Goal: Information Seeking & Learning: Learn about a topic

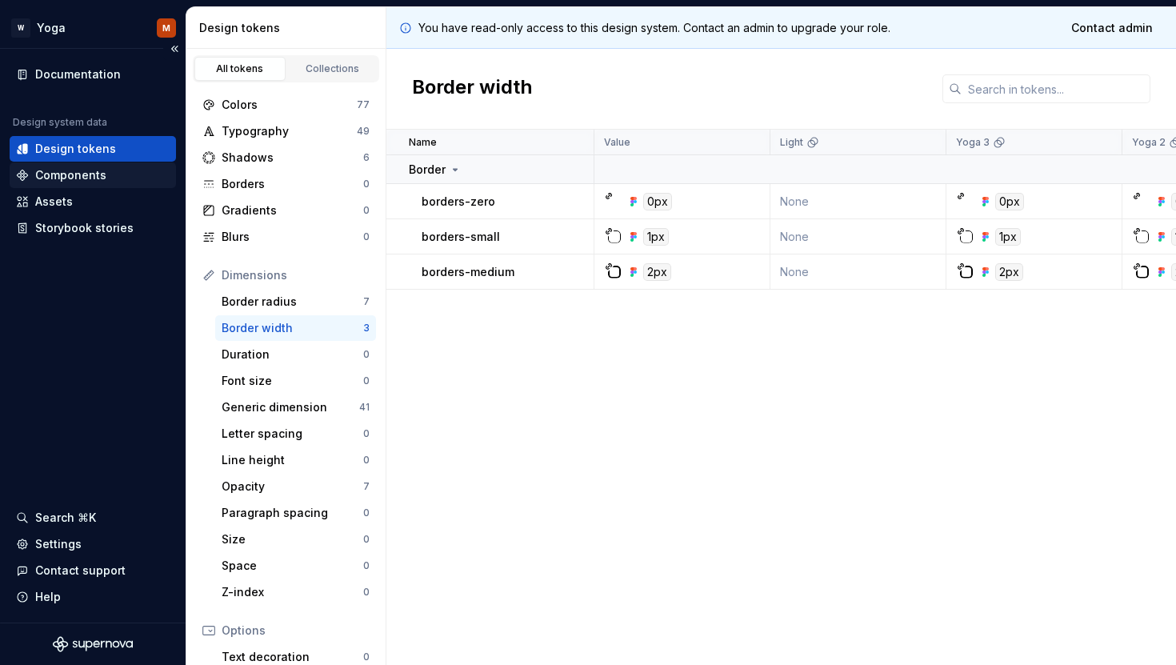
click at [85, 170] on div "Components" at bounding box center [70, 175] width 71 height 16
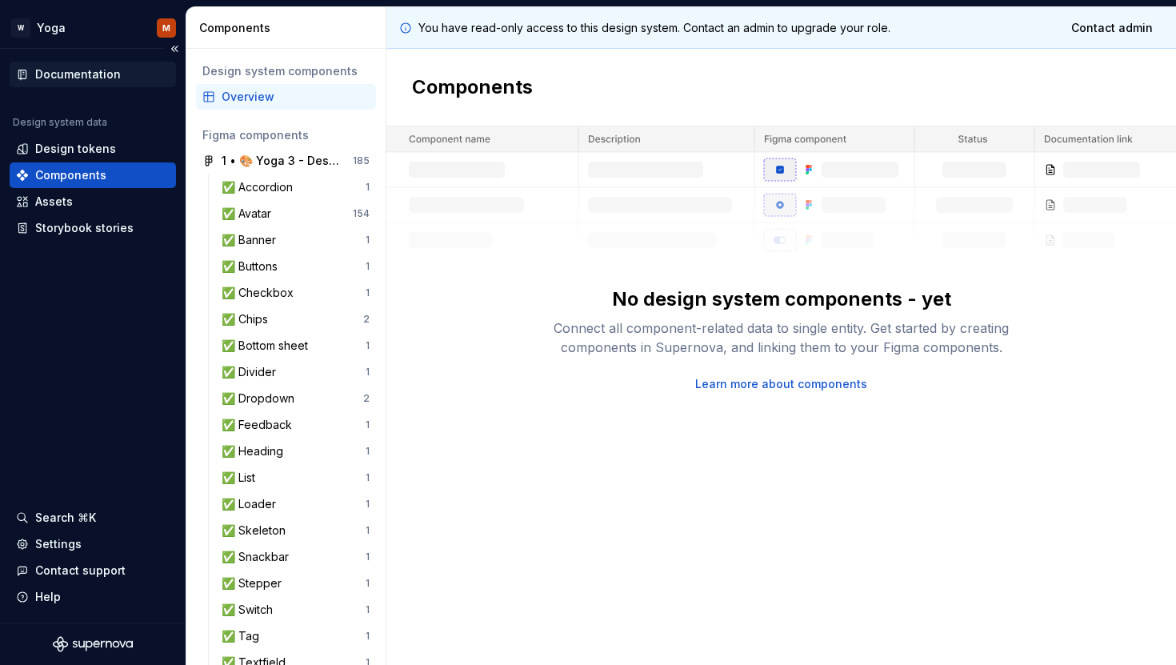
click at [81, 71] on div "Documentation" at bounding box center [78, 74] width 86 height 16
click at [253, 73] on div "Design system components" at bounding box center [285, 71] width 167 height 16
click at [50, 534] on div "Settings" at bounding box center [93, 544] width 166 height 26
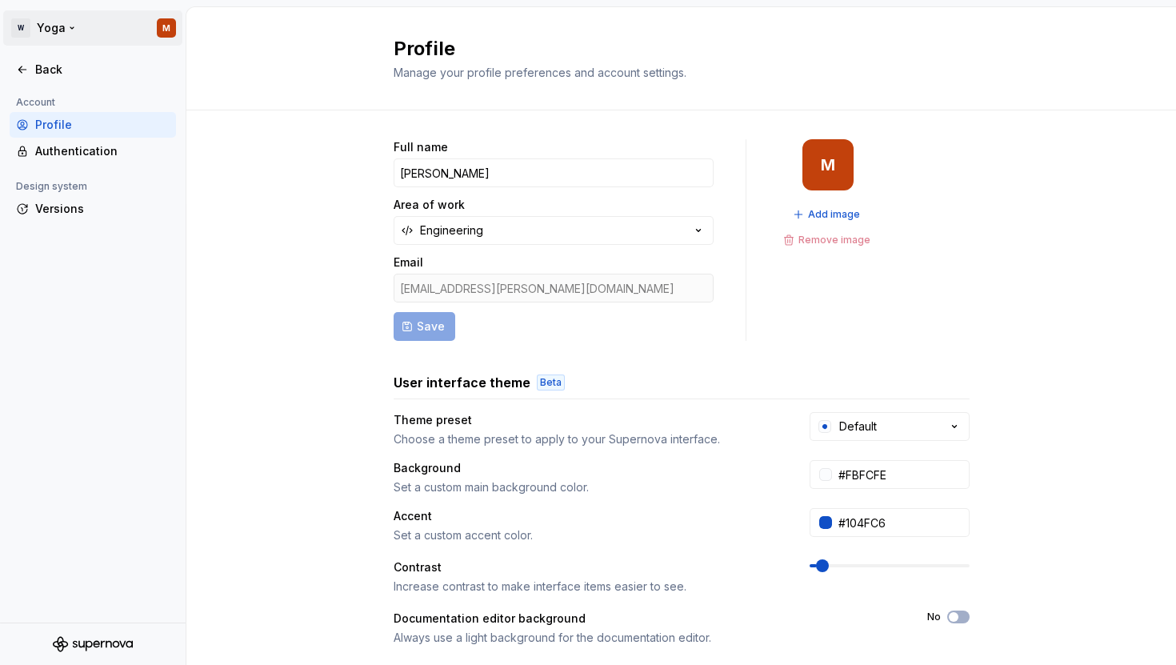
click at [49, 16] on html "W Yoga M Back Account Profile Authentication Design system Versions Profile Man…" at bounding box center [588, 332] width 1176 height 665
click at [30, 10] on html "W Yoga M Back Account Profile Authentication Design system Versions Profile Man…" at bounding box center [588, 332] width 1176 height 665
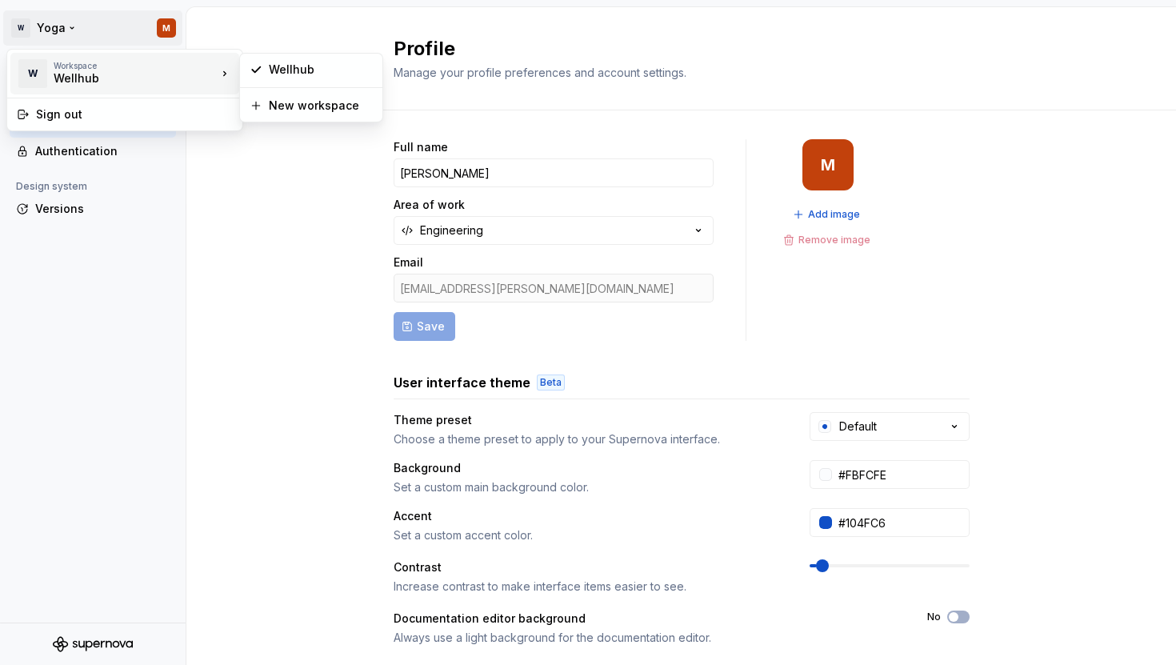
click at [90, 72] on div "Wellhub" at bounding box center [122, 78] width 136 height 16
click at [307, 78] on div "Wellhub" at bounding box center [311, 70] width 136 height 26
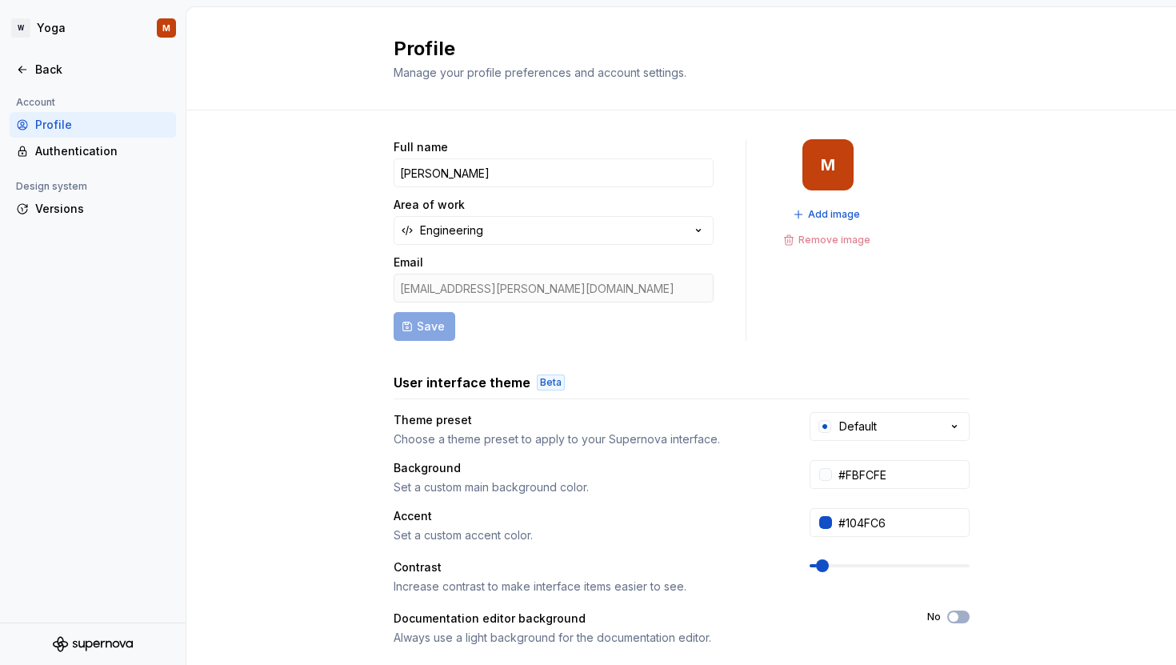
scroll to position [252, 0]
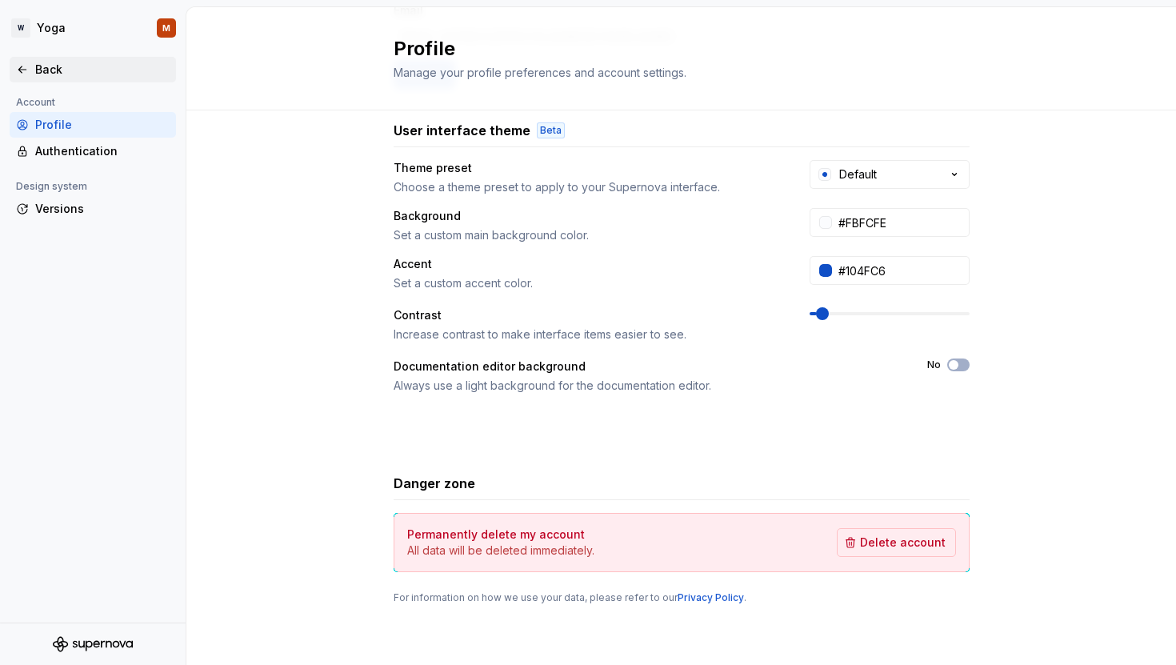
click at [42, 69] on div "Back" at bounding box center [102, 70] width 134 height 16
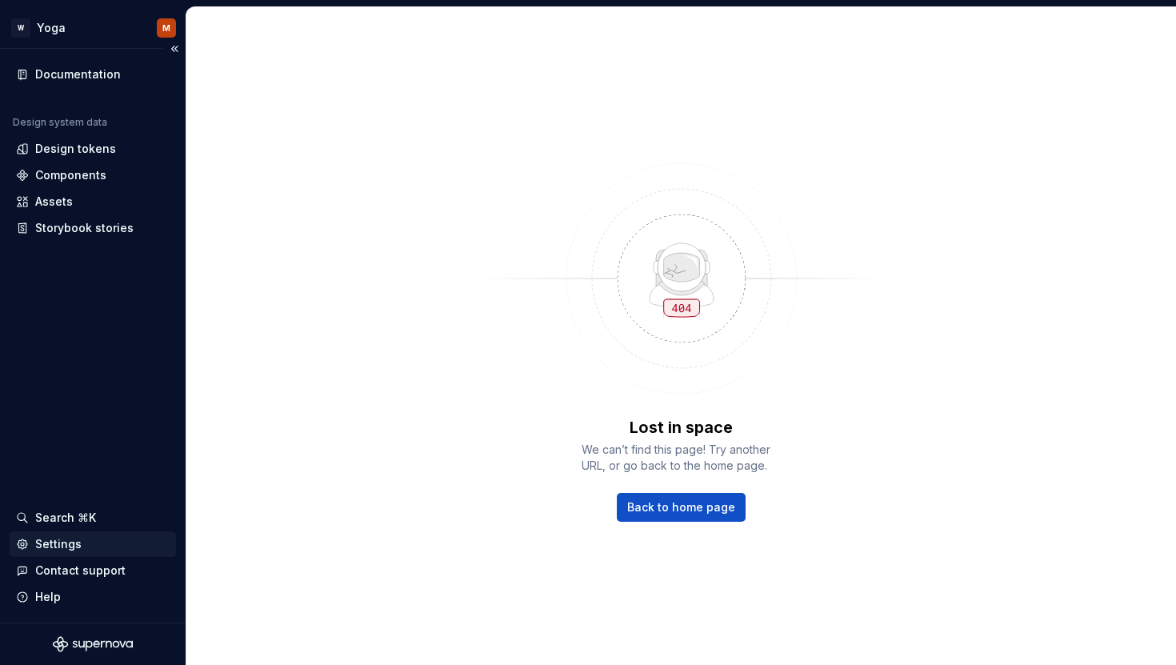
click at [82, 537] on div "Settings" at bounding box center [93, 544] width 154 height 16
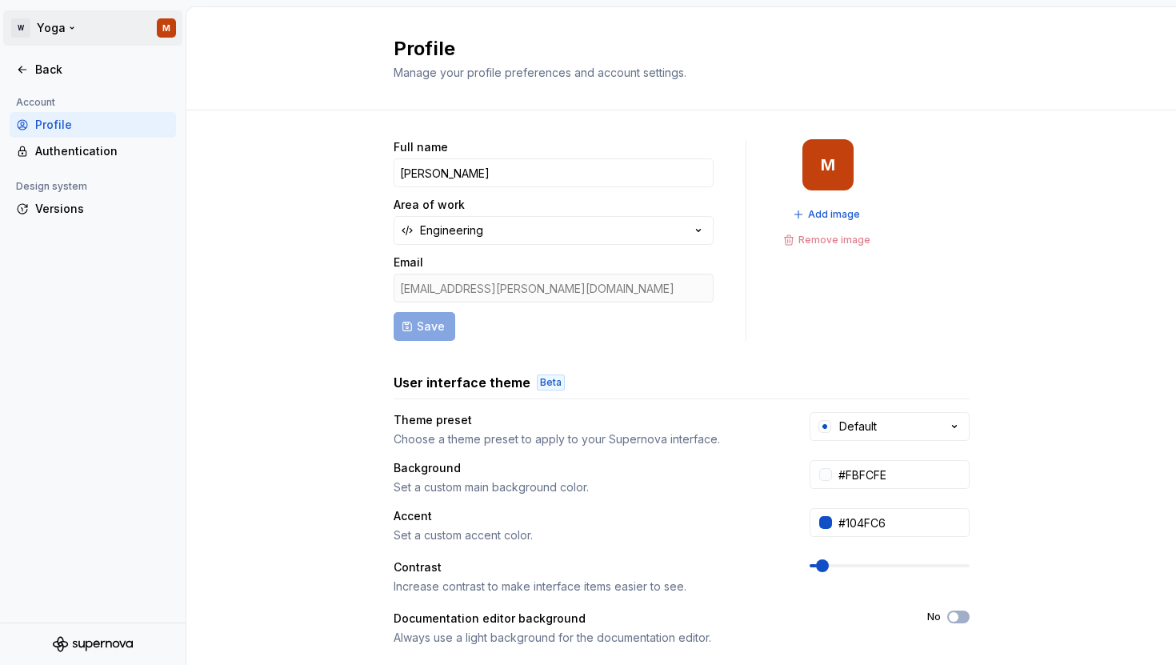
click at [19, 26] on html "W Yoga M Back Account Profile Authentication Design system Versions Profile Man…" at bounding box center [588, 332] width 1176 height 665
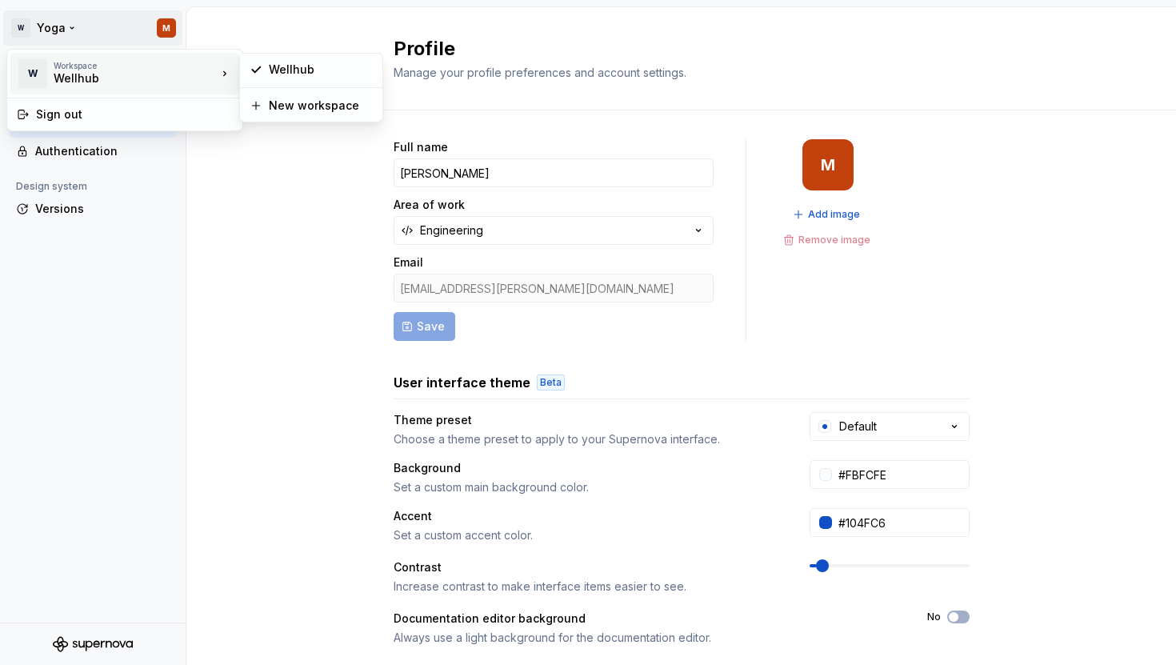
click at [58, 72] on div "Wellhub" at bounding box center [122, 78] width 136 height 16
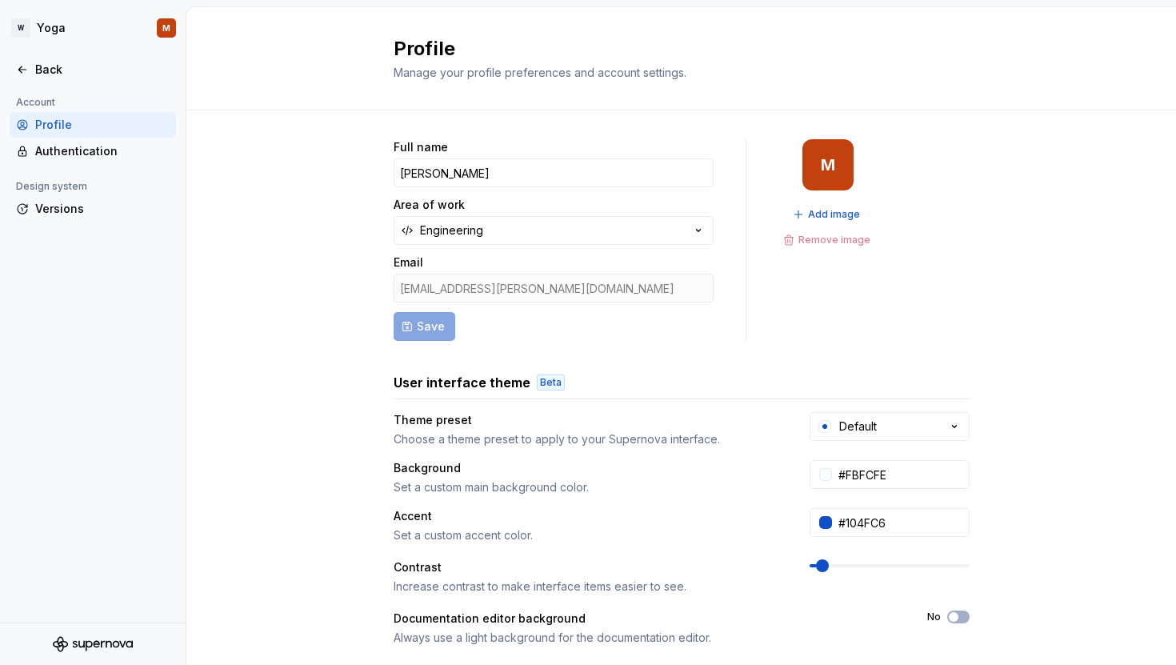
drag, startPoint x: 156, startPoint y: 293, endPoint x: 115, endPoint y: 182, distance: 119.2
click at [157, 293] on html "W Yoga M Back Account Profile Authentication Design system Versions Profile Man…" at bounding box center [588, 332] width 1176 height 665
click at [30, 73] on div "Back" at bounding box center [93, 70] width 154 height 16
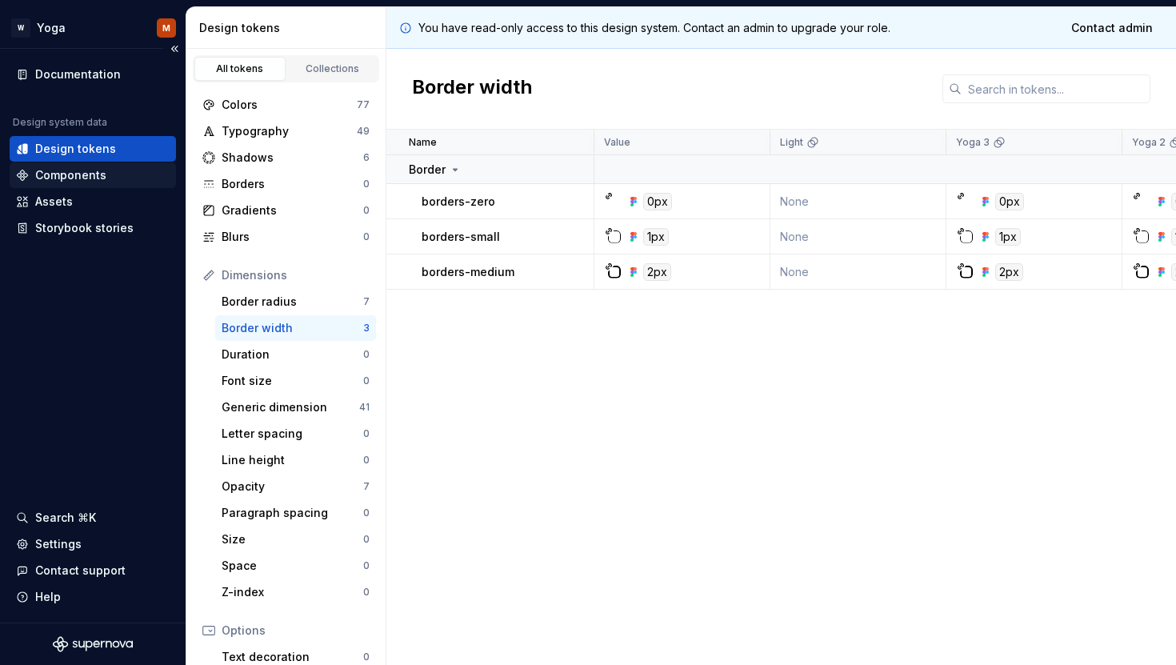
click at [106, 184] on div "Components" at bounding box center [93, 175] width 166 height 26
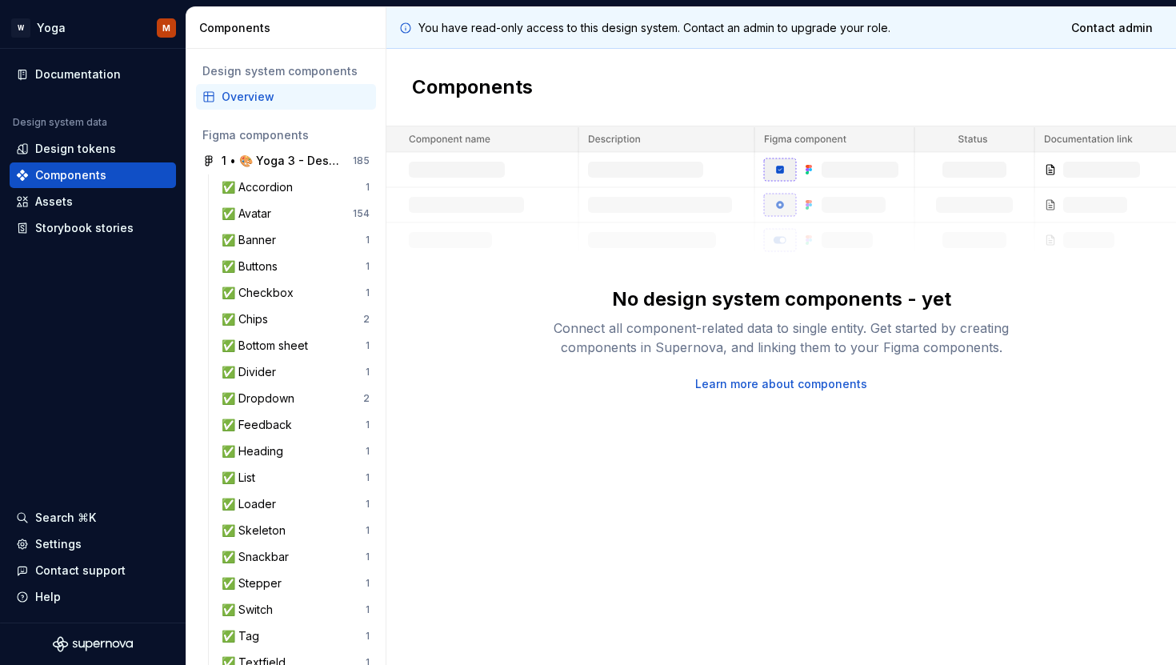
click at [255, 104] on div "Overview" at bounding box center [296, 97] width 148 height 16
click at [170, 22] on html "W Yoga M Documentation Design system data Design tokens Components Assets Story…" at bounding box center [588, 332] width 1176 height 665
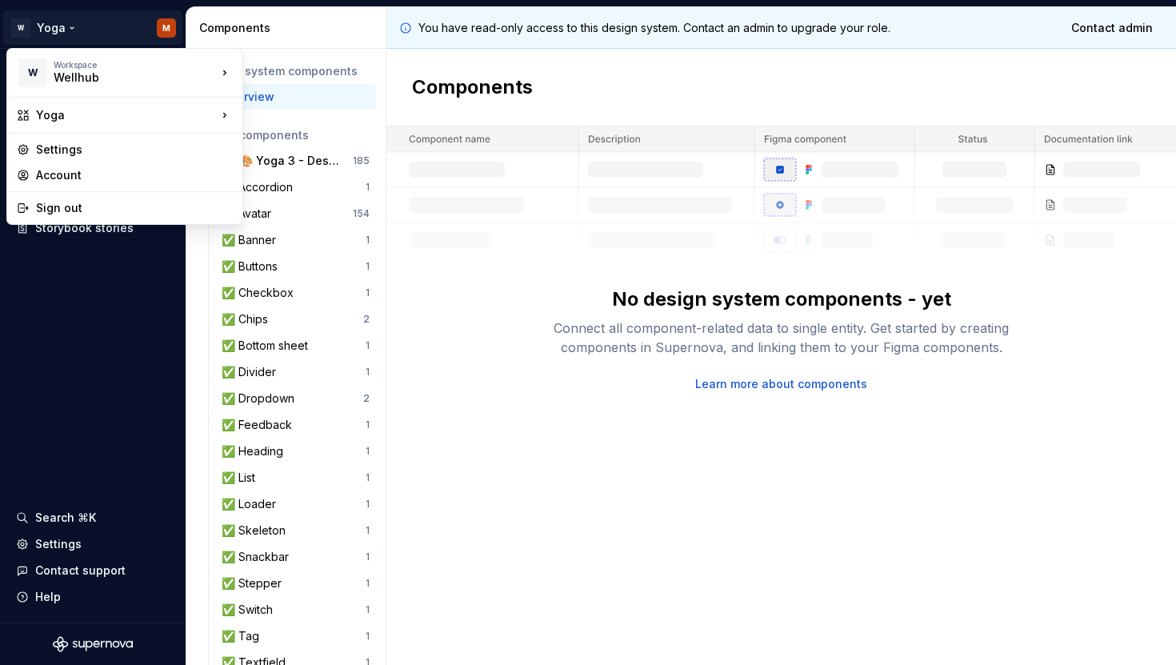
click at [90, 351] on html "W Yoga M Documentation Design system data Design tokens Components Assets Story…" at bounding box center [588, 332] width 1176 height 665
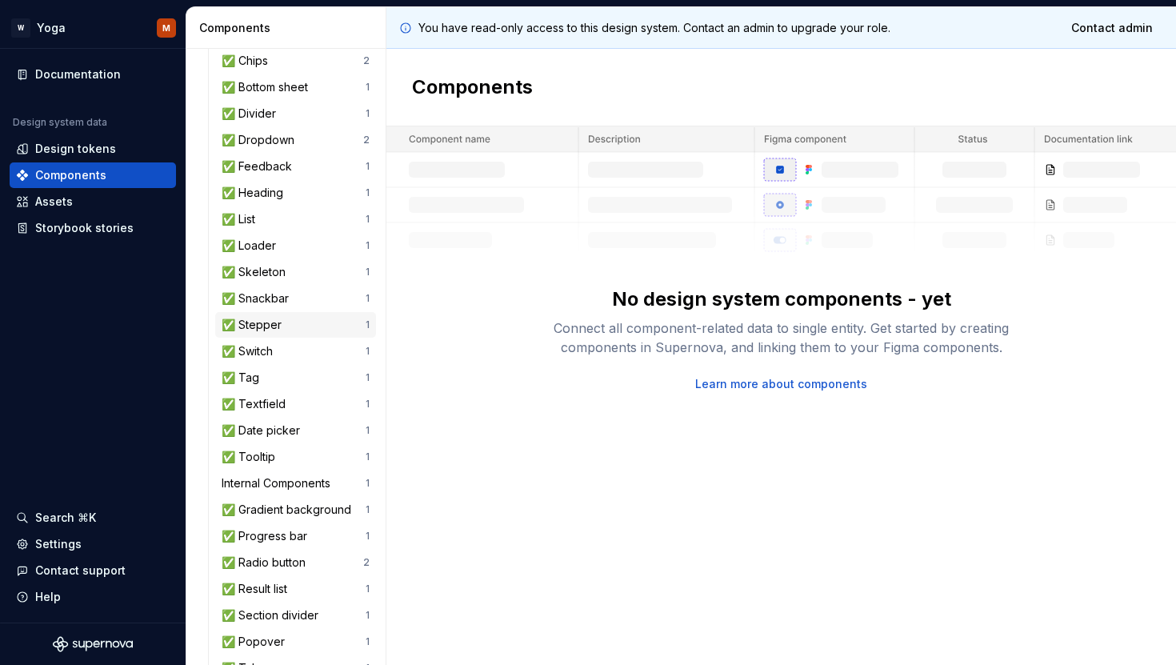
scroll to position [202, 0]
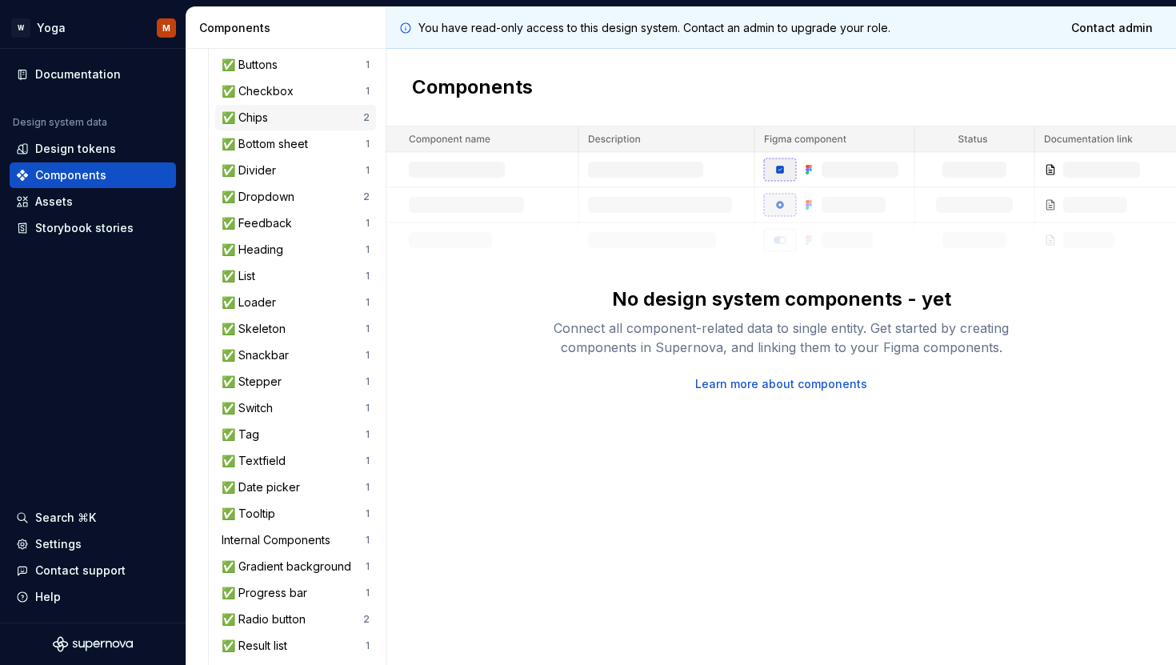
click at [273, 115] on div "✅ Chips" at bounding box center [293, 118] width 142 height 16
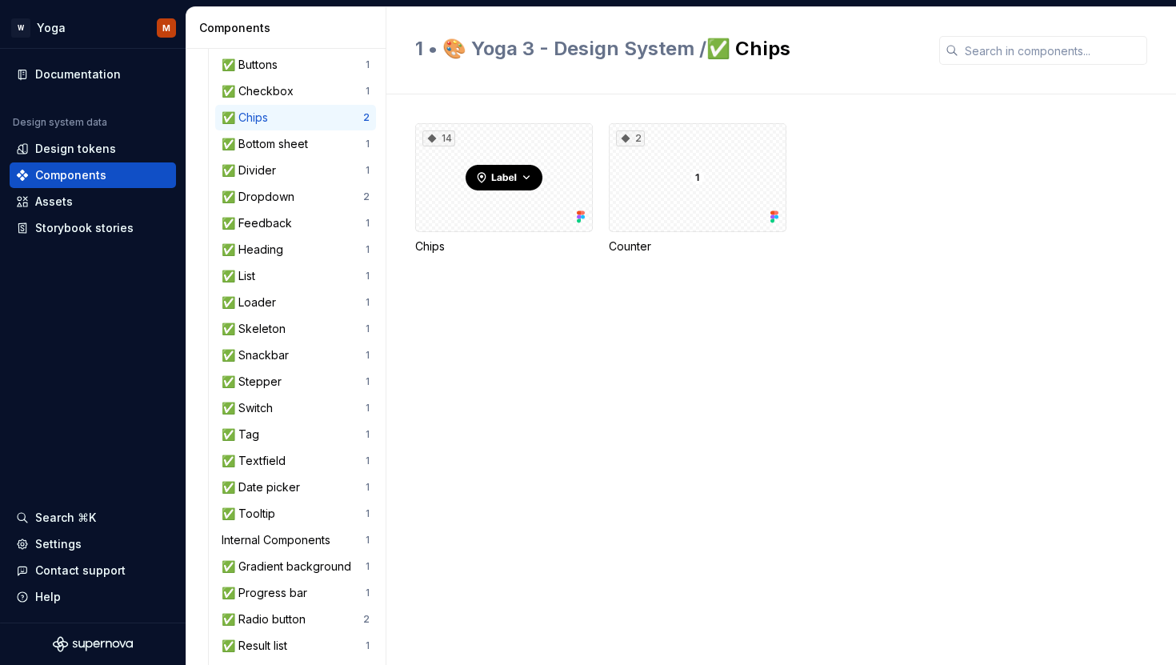
click at [273, 115] on div "✅ Chips" at bounding box center [293, 118] width 142 height 16
click at [66, 195] on div "Assets" at bounding box center [54, 202] width 38 height 16
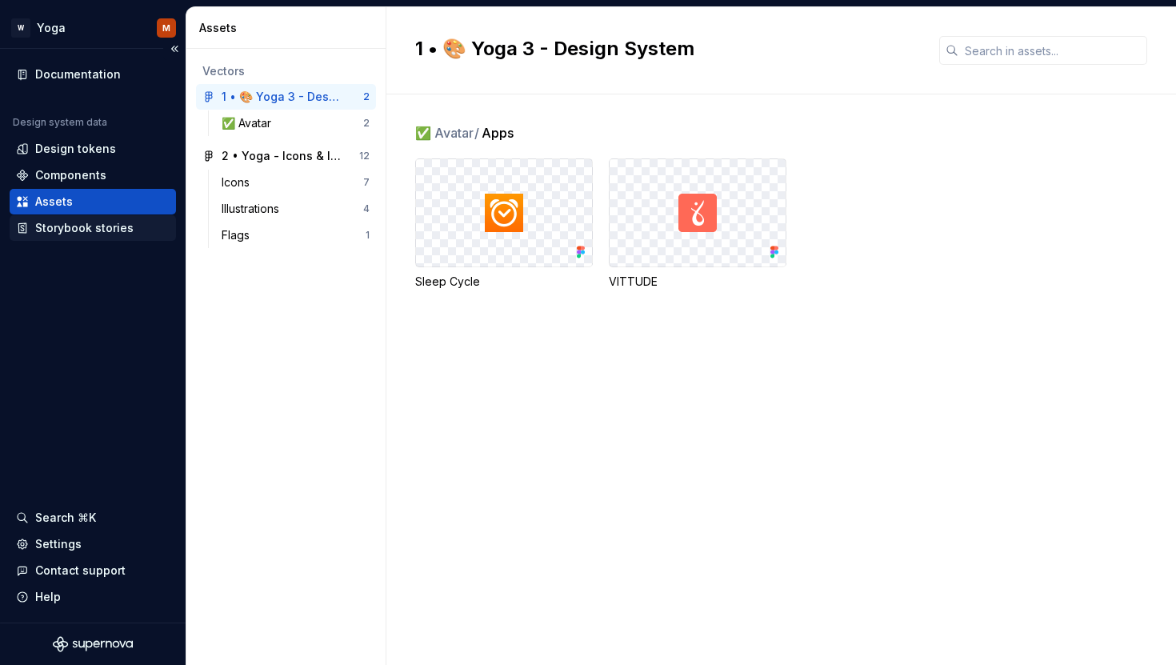
click at [110, 231] on div "Storybook stories" at bounding box center [84, 228] width 98 height 16
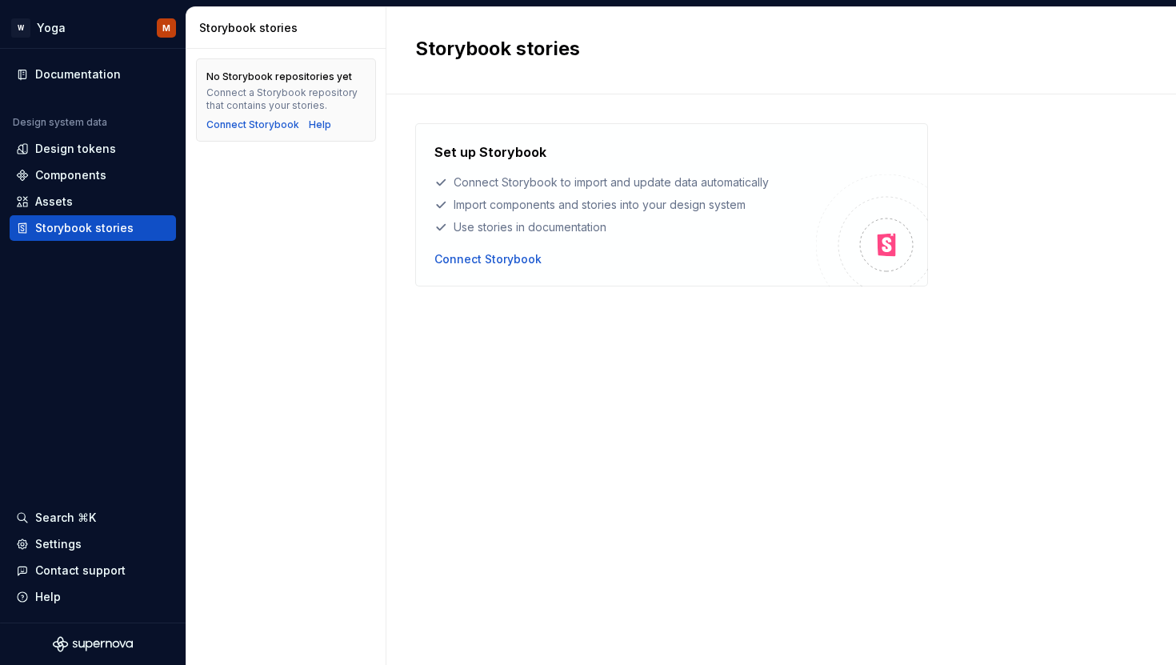
click at [37, 5] on div "W Yoga M Documentation Design system data Design tokens Components Assets Story…" at bounding box center [588, 332] width 1176 height 665
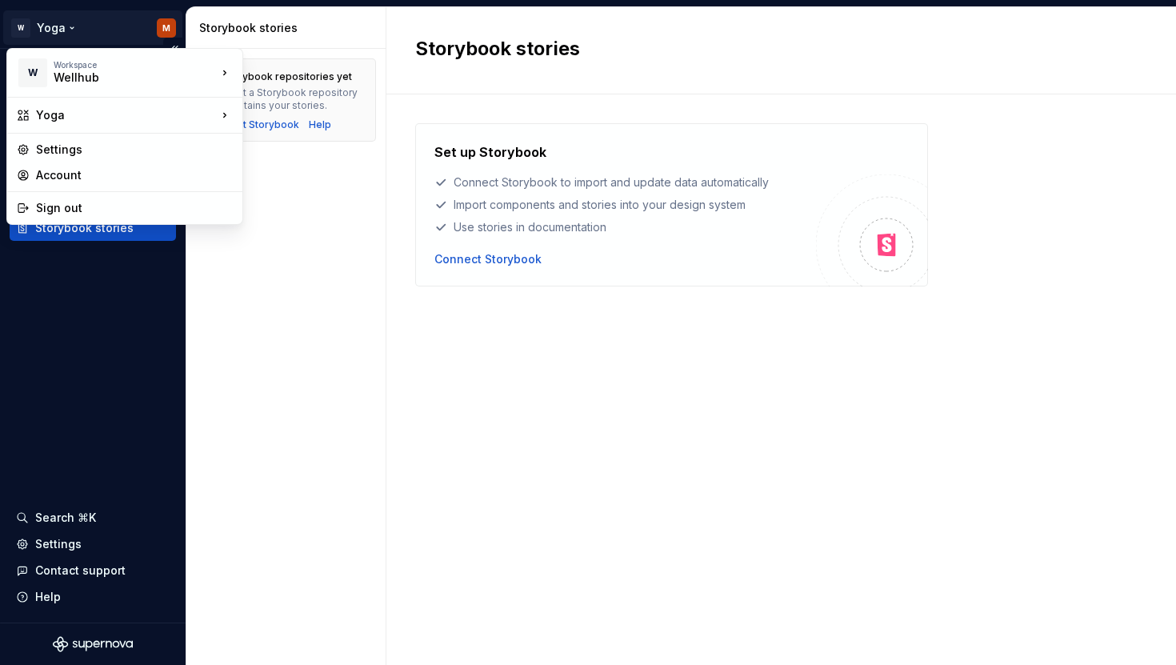
click at [39, 14] on html "W Yoga M Documentation Design system data Design tokens Components Assets Story…" at bounding box center [588, 332] width 1176 height 665
click at [58, 78] on div "Wellhub" at bounding box center [122, 78] width 136 height 16
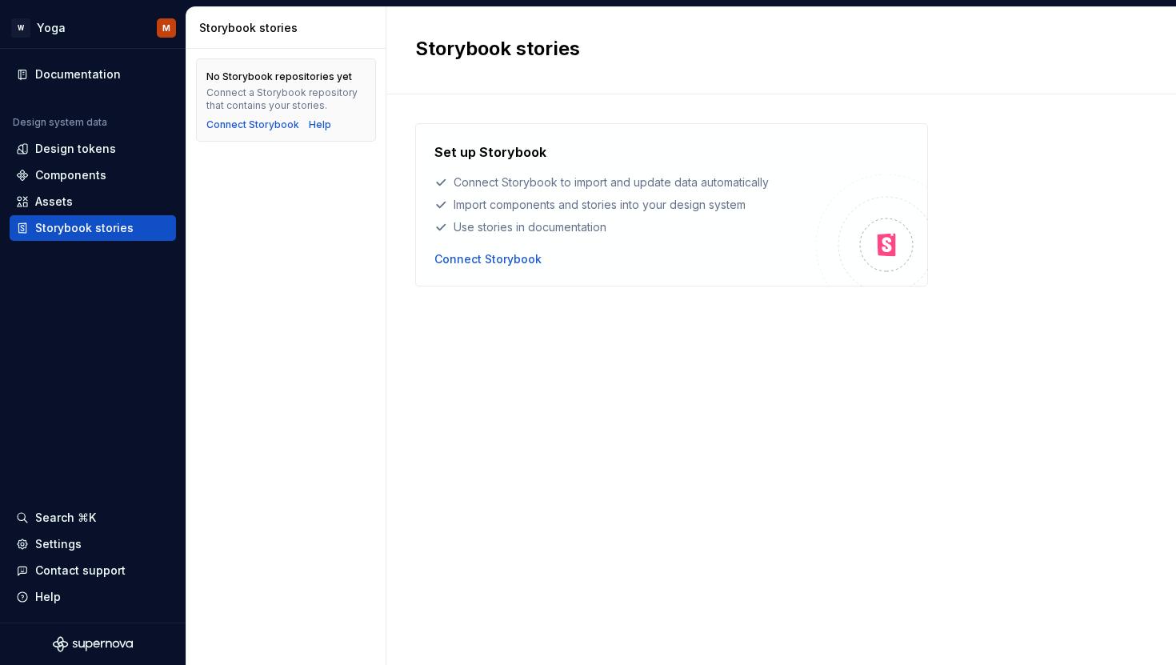
drag, startPoint x: 269, startPoint y: 529, endPoint x: 243, endPoint y: 525, distance: 26.0
click at [269, 529] on html "W Yoga M Documentation Design system data Design tokens Components Assets Story…" at bounding box center [588, 332] width 1176 height 665
click at [94, 544] on div "Settings" at bounding box center [93, 544] width 154 height 16
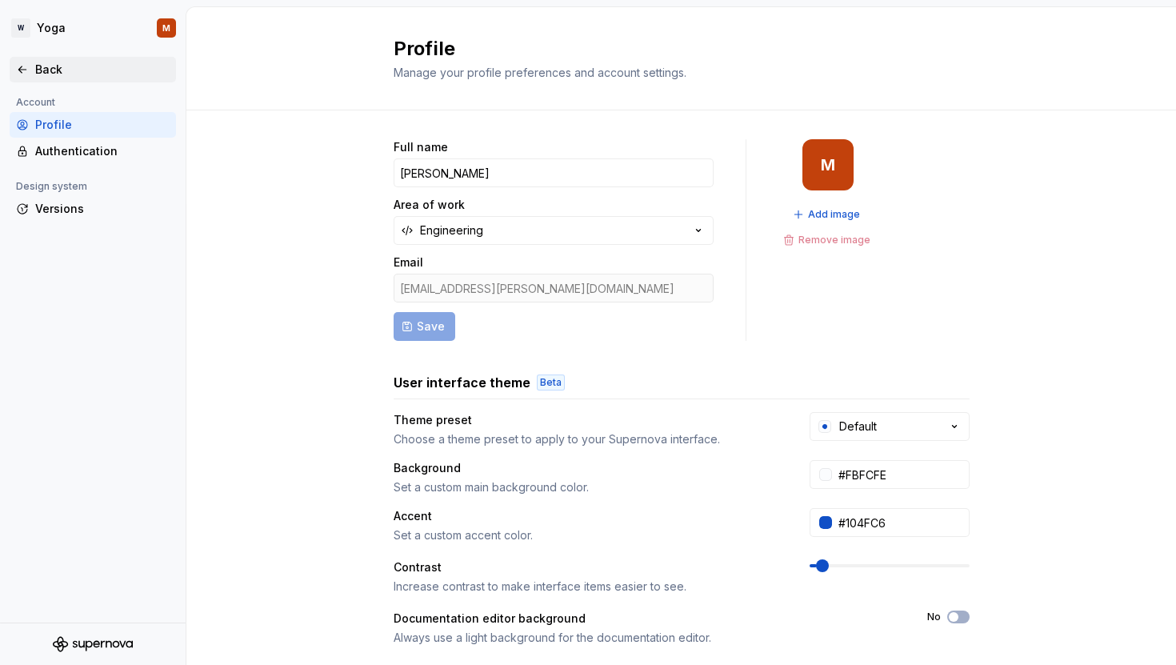
click at [55, 57] on div "Back" at bounding box center [93, 70] width 166 height 26
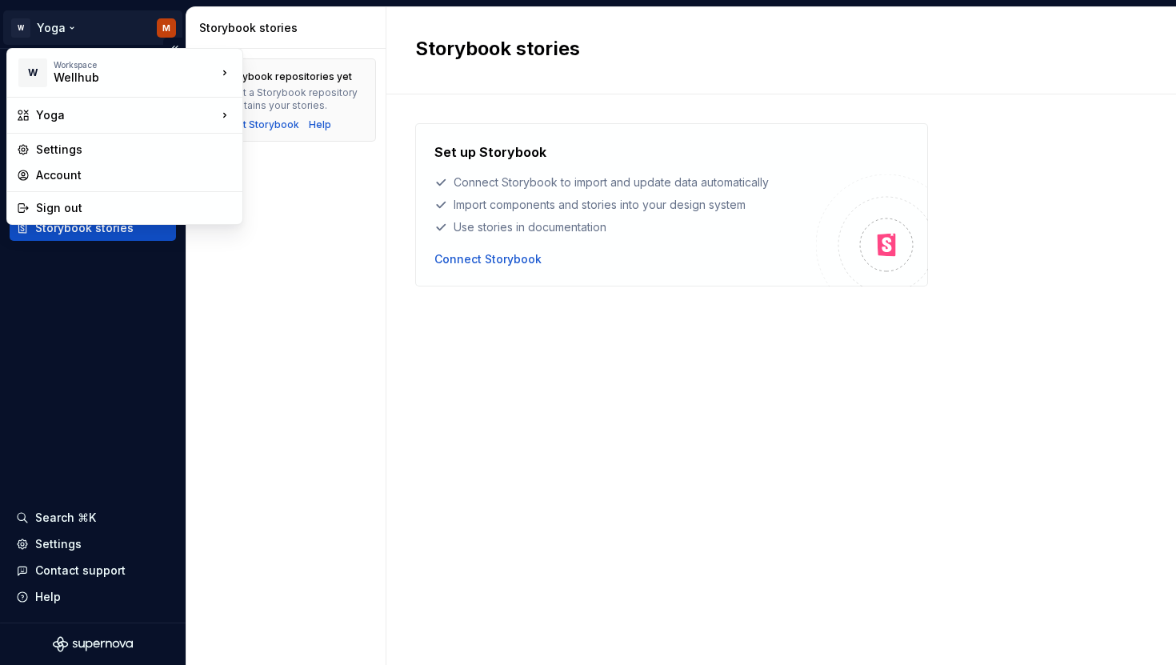
click at [158, 29] on html "W Yoga M Documentation Design system data Design tokens Components Assets Story…" at bounding box center [588, 332] width 1176 height 665
click at [130, 166] on div "Account" at bounding box center [124, 175] width 229 height 26
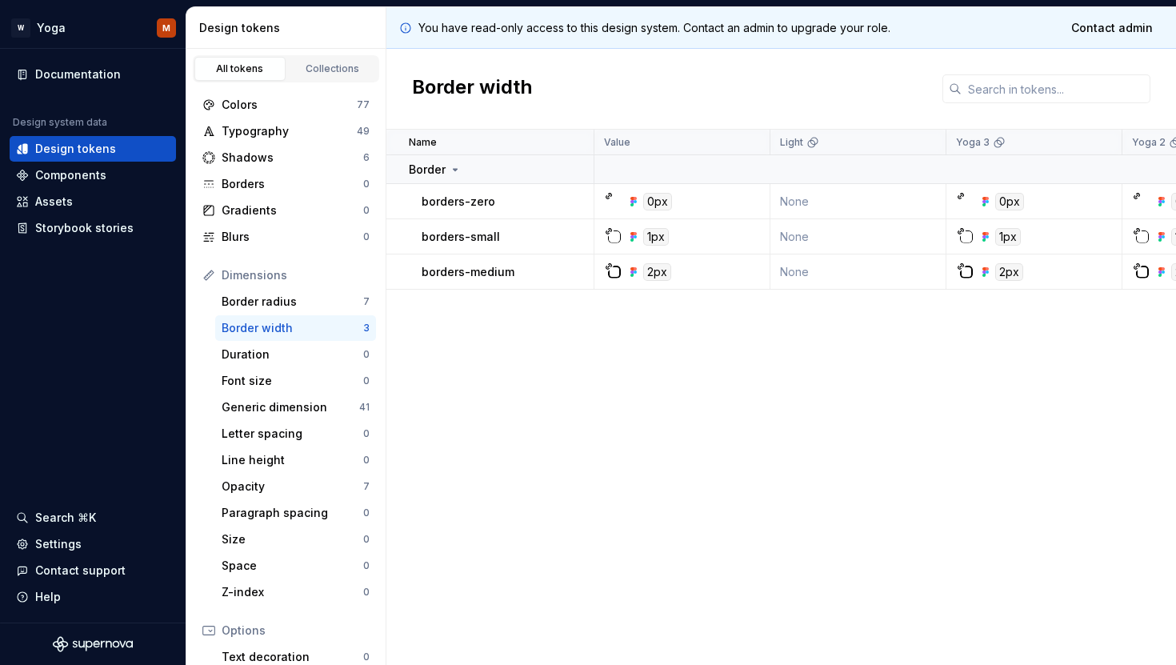
click at [714, 15] on div "You have read-only access to this design system. Contact an admin to upgrade yo…" at bounding box center [780, 28] width 789 height 42
click at [64, 174] on div "Components" at bounding box center [70, 175] width 71 height 16
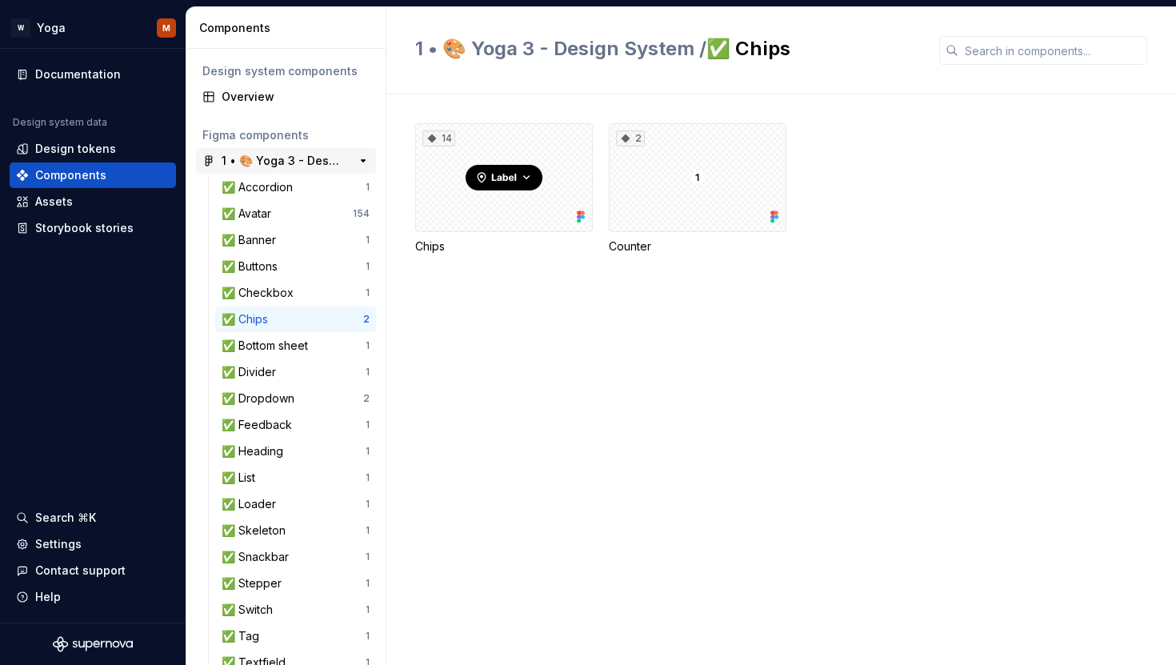
click at [269, 164] on div "1 • 🎨 Yoga 3 - Design System" at bounding box center [281, 161] width 119 height 16
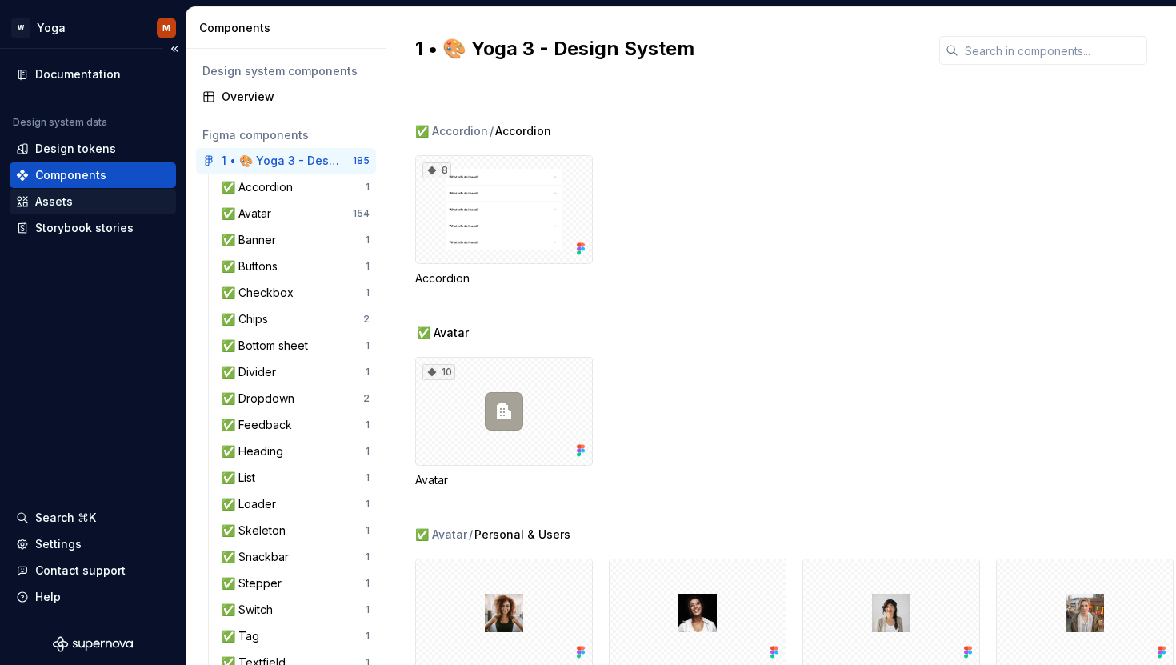
click at [66, 207] on div "Assets" at bounding box center [54, 202] width 38 height 16
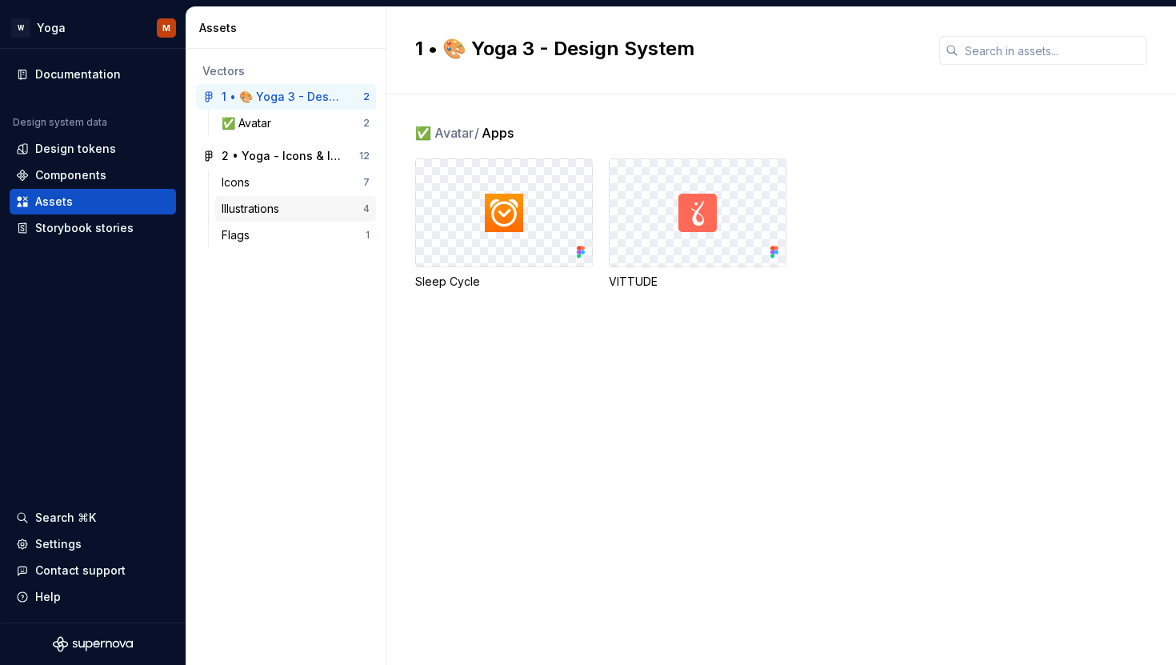
click at [263, 196] on div "Illustrations 4" at bounding box center [295, 209] width 161 height 26
click at [263, 184] on div "Icons" at bounding box center [293, 182] width 142 height 16
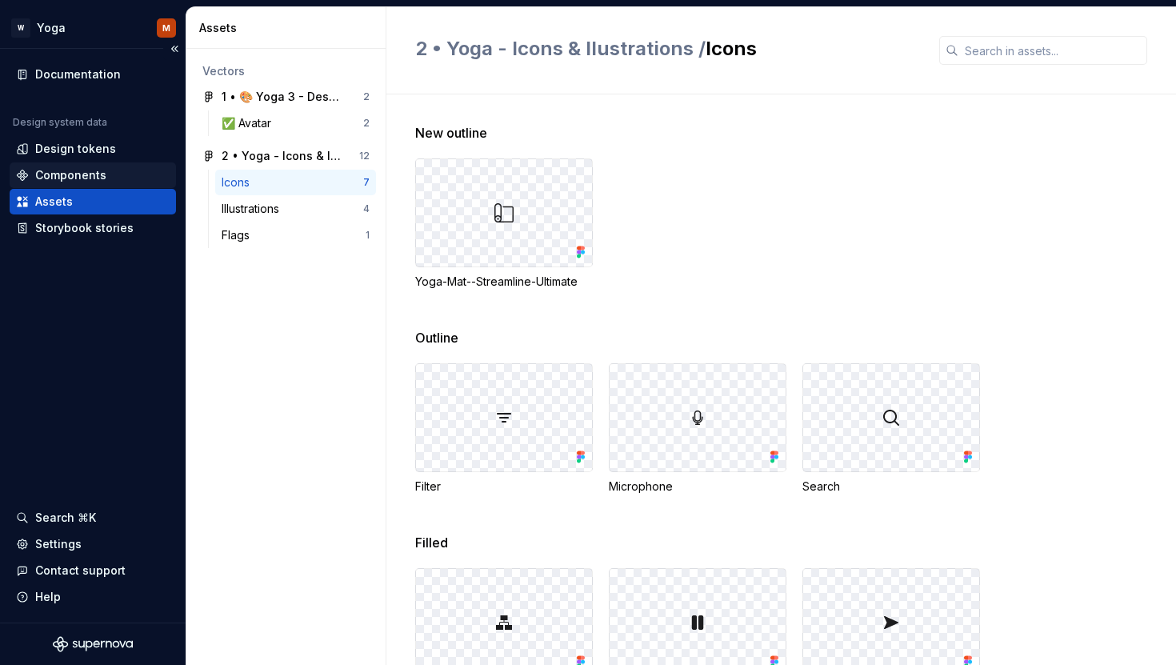
click at [69, 175] on div "Components" at bounding box center [70, 175] width 71 height 16
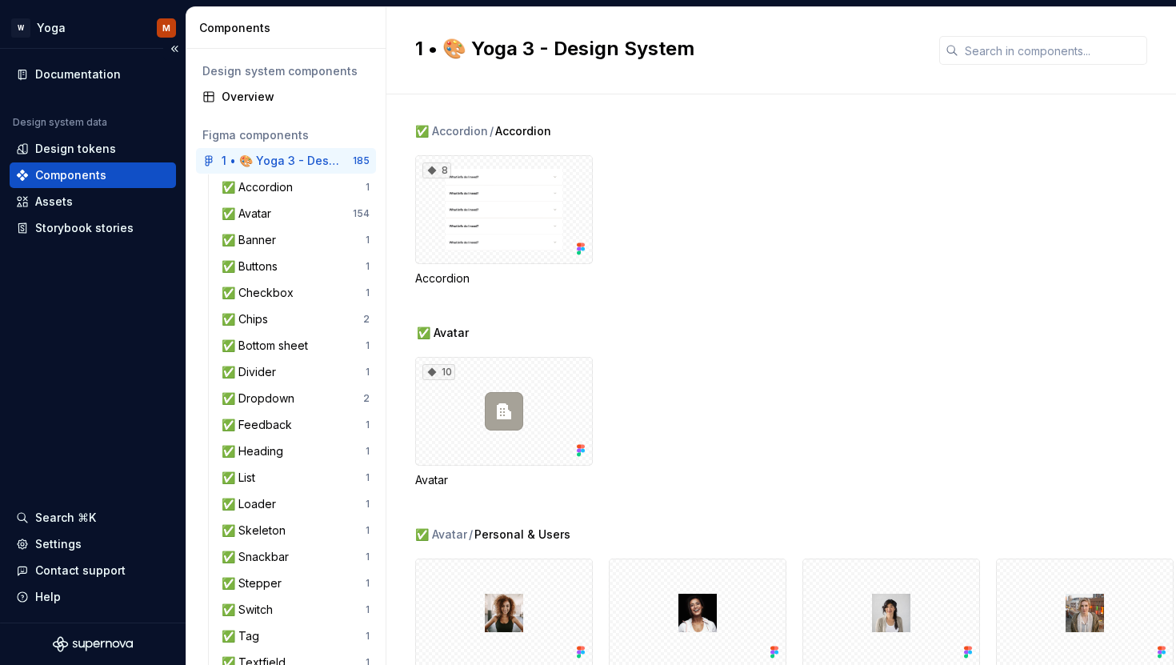
click at [54, 52] on div "Documentation Design system data Design tokens Components Assets Storybook stor…" at bounding box center [93, 335] width 186 height 573
click at [72, 88] on div "Documentation Design system data Design tokens Components Assets Storybook stor…" at bounding box center [93, 151] width 166 height 179
click at [75, 72] on div "Documentation" at bounding box center [78, 74] width 86 height 16
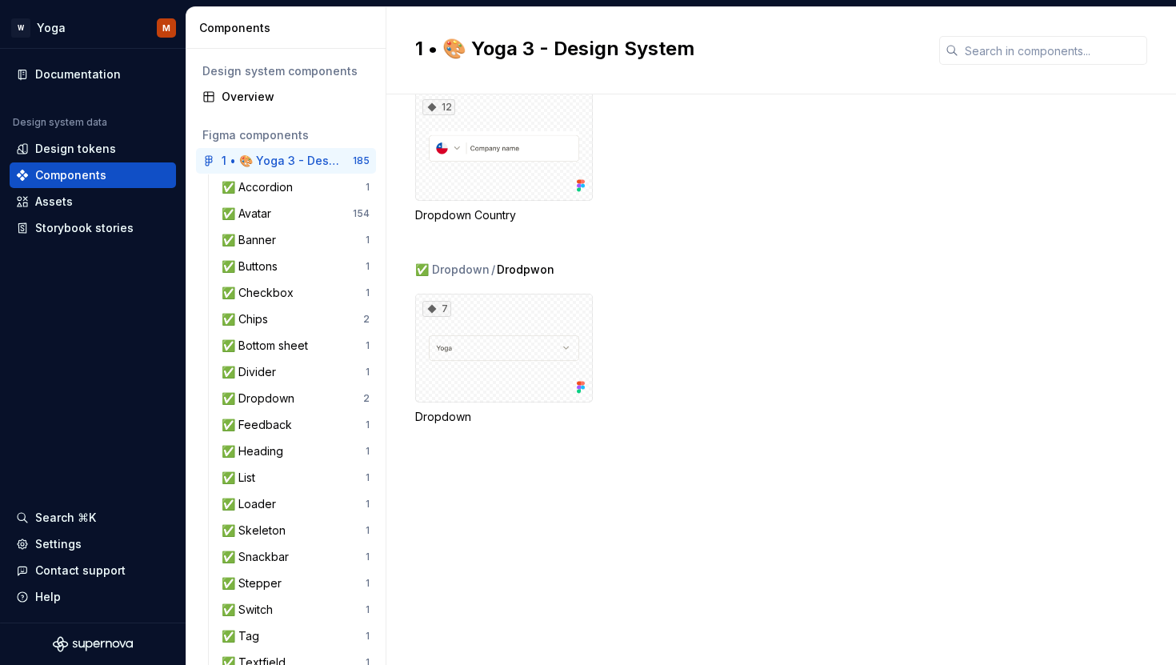
scroll to position [10089, 0]
